Goal: Information Seeking & Learning: Learn about a topic

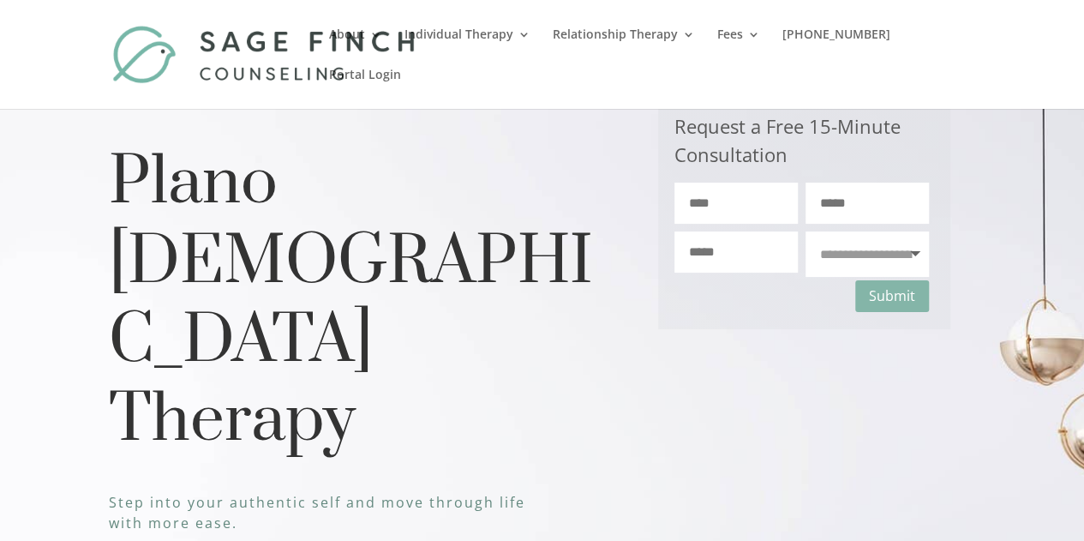
scroll to position [17, 0]
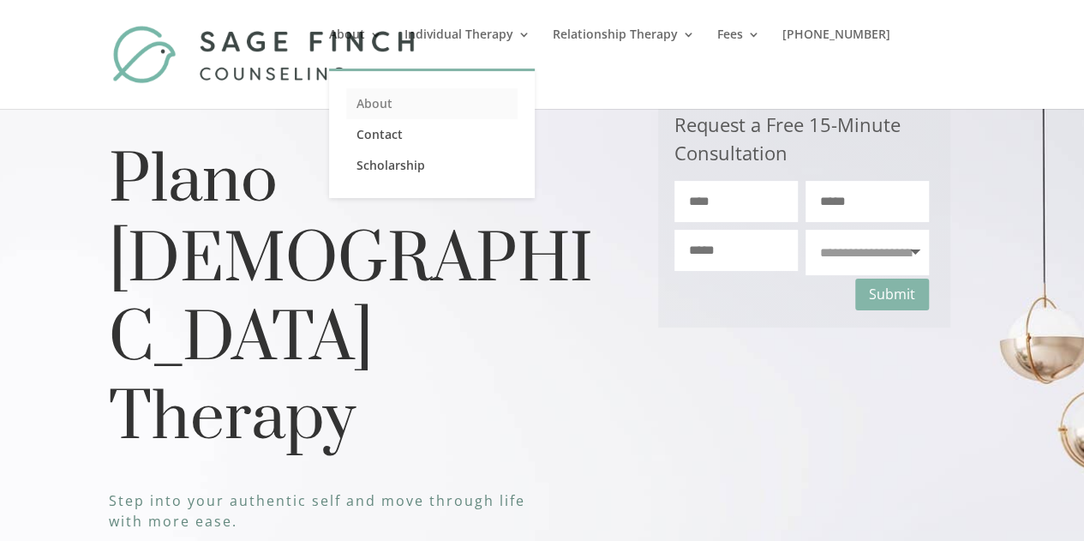
click at [414, 110] on link "About" at bounding box center [431, 103] width 171 height 31
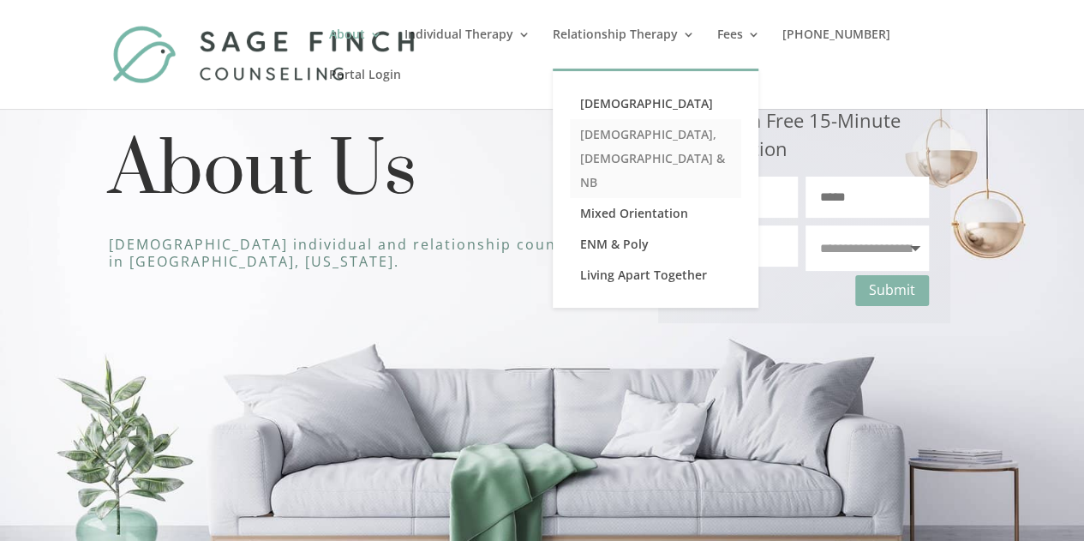
click at [658, 135] on link "[DEMOGRAPHIC_DATA], [DEMOGRAPHIC_DATA] & NB" at bounding box center [655, 158] width 171 height 79
